Goal: Navigation & Orientation: Find specific page/section

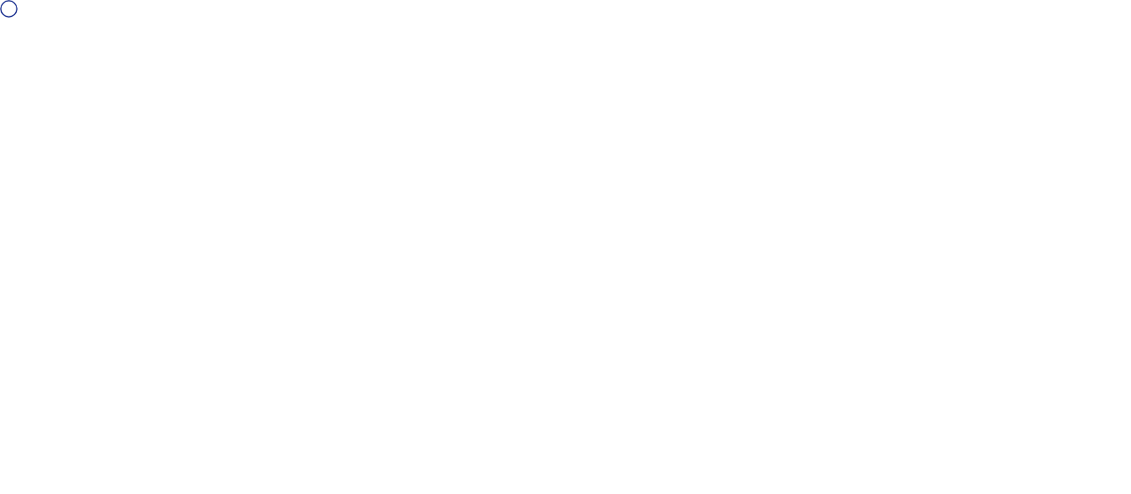
click at [527, 367] on div at bounding box center [565, 247] width 1131 height 494
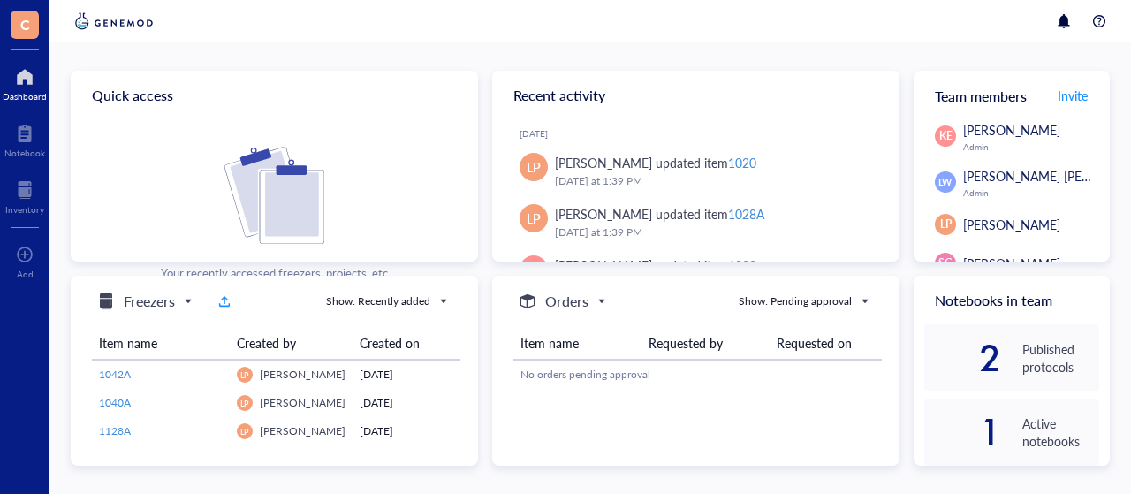
scroll to position [92, 0]
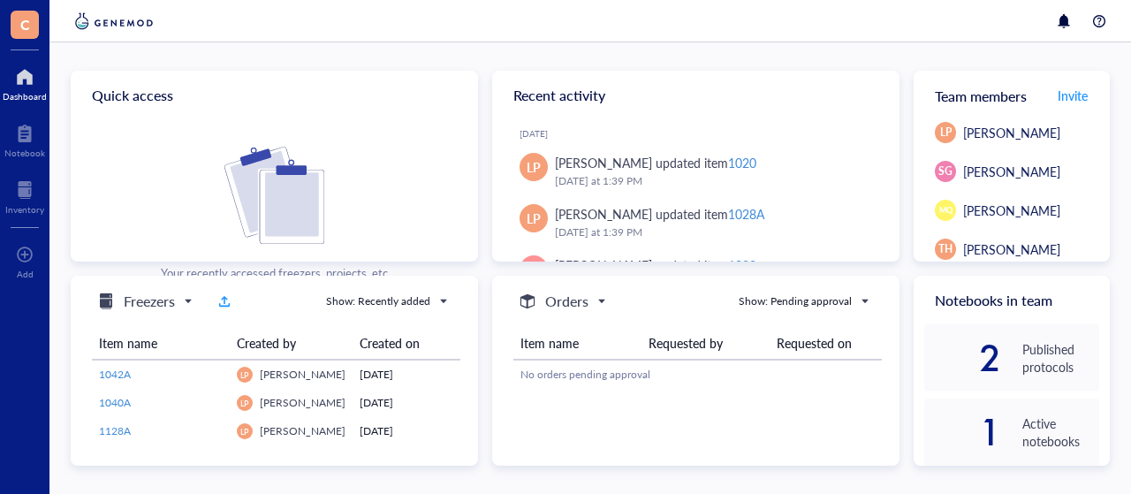
drag, startPoint x: 1102, startPoint y: 195, endPoint x: 1102, endPoint y: 132, distance: 63.6
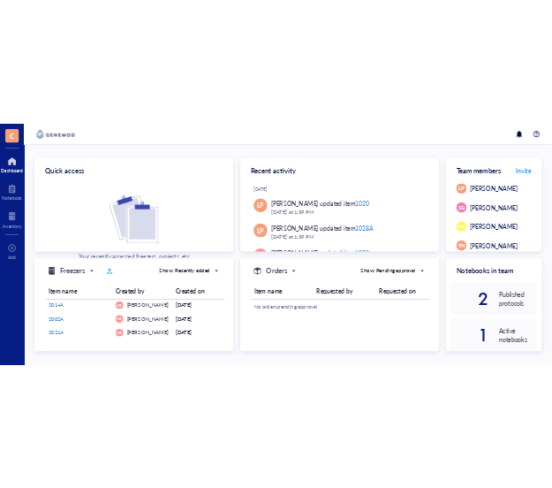
scroll to position [0, 0]
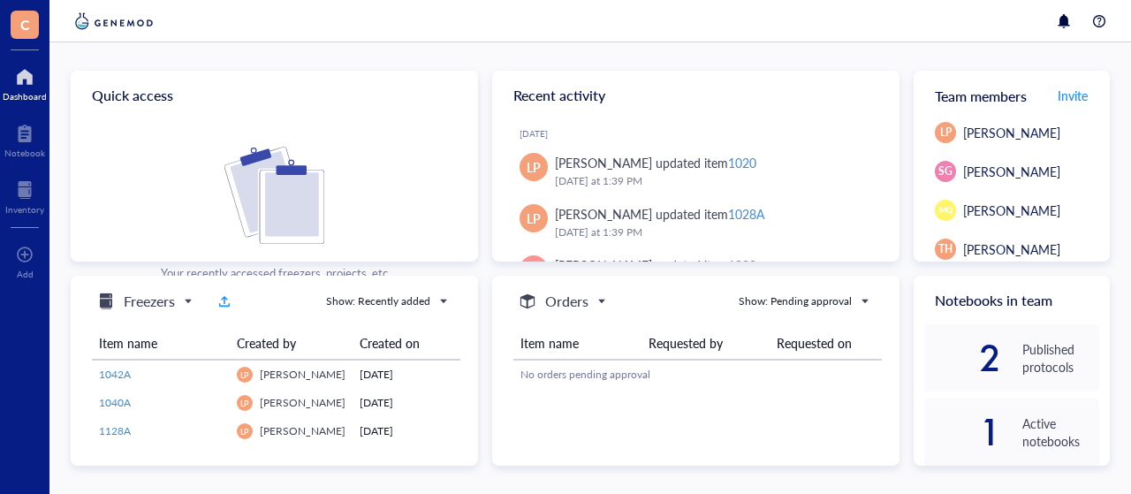
click at [34, 84] on div at bounding box center [25, 77] width 44 height 28
